Goal: Task Accomplishment & Management: Manage account settings

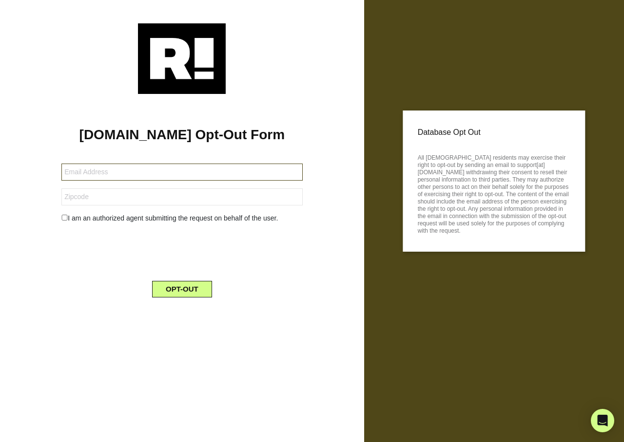
type input "[EMAIL_ADDRESS][DOMAIN_NAME]"
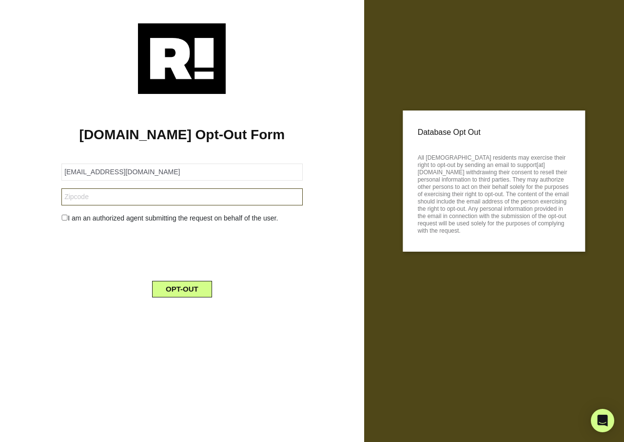
type input "11207"
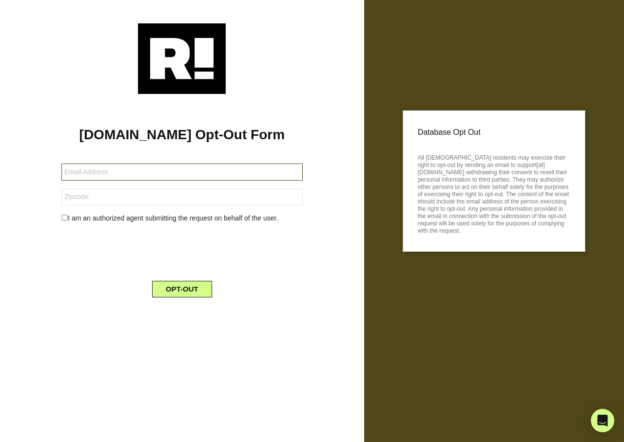
type input "ron@envisionbuildersgroup.com"
type input "32439"
type input "molinpomo@yahoo.com"
type input "95206"
type input "iebock@icloud.com"
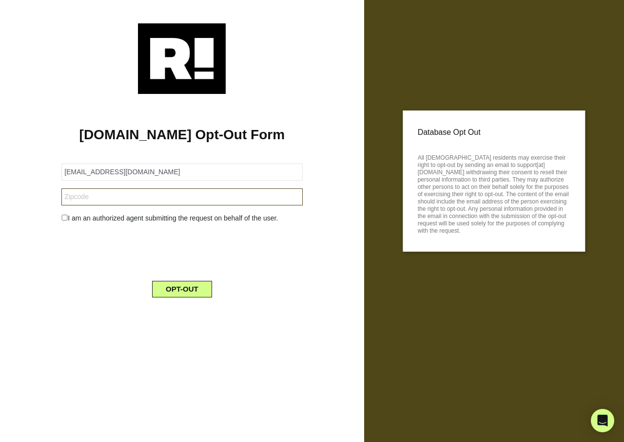
type input "37090"
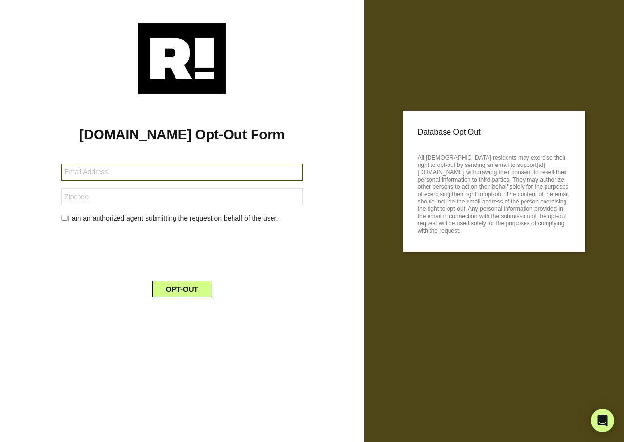
type input "[EMAIL_ADDRESS][DOMAIN_NAME]"
type input "10801"
